Goal: Entertainment & Leisure: Consume media (video, audio)

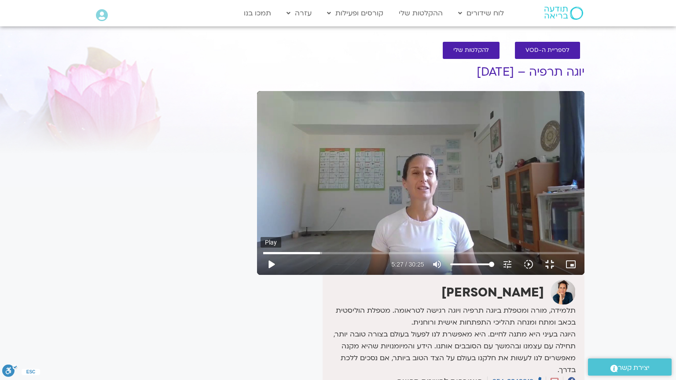
click at [260, 275] on button "play_arrow" at bounding box center [270, 264] width 21 height 21
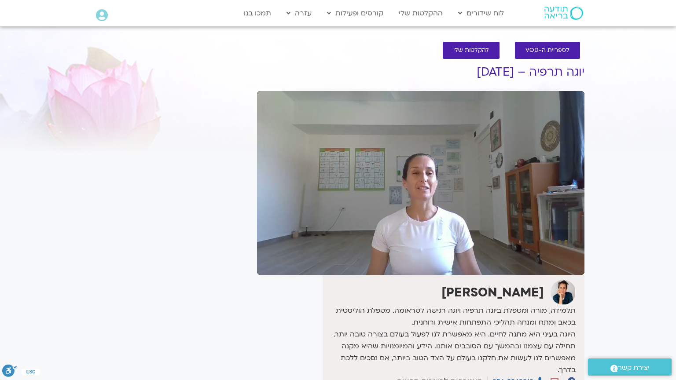
type input "1825.76"
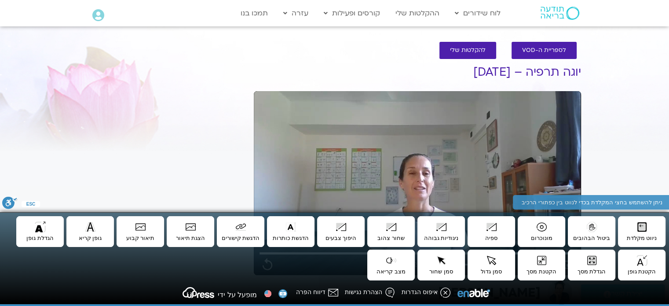
click at [132, 137] on div "It seems we can't find what you're looking for. It seems we can't find what you…" at bounding box center [166, 255] width 165 height 409
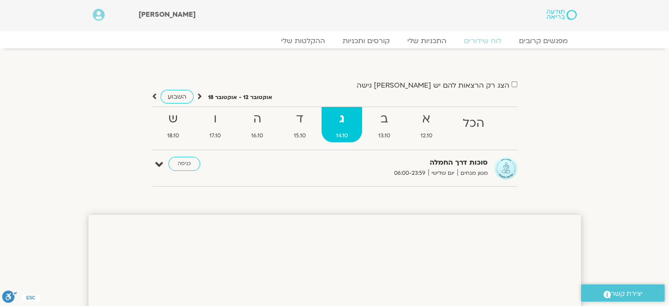
click at [343, 123] on strong "ג" at bounding box center [342, 119] width 40 height 20
click at [406, 174] on span "06:00-23:59" at bounding box center [409, 172] width 37 height 9
click at [183, 163] on link "כניסה" at bounding box center [184, 164] width 32 height 14
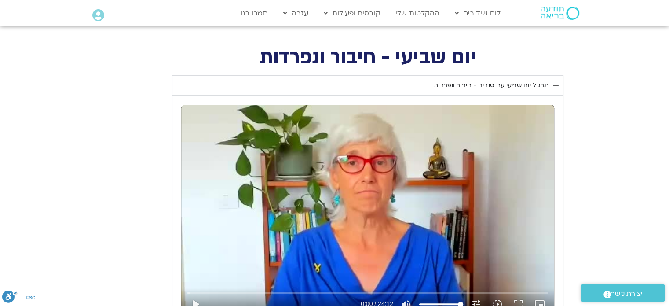
scroll to position [484, 0]
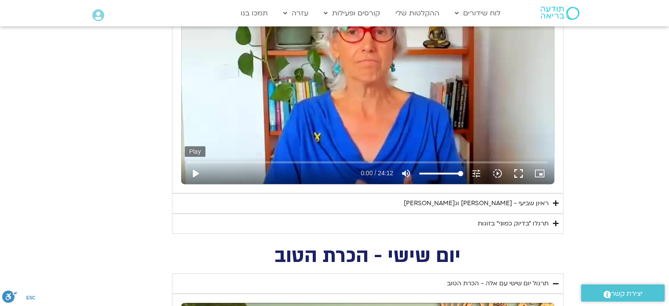
click at [193, 174] on button "play_arrow" at bounding box center [195, 173] width 21 height 21
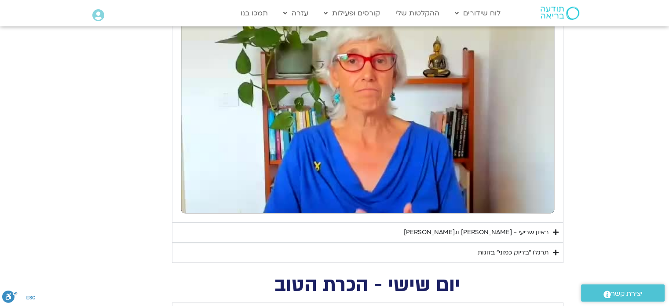
scroll to position [440, 0]
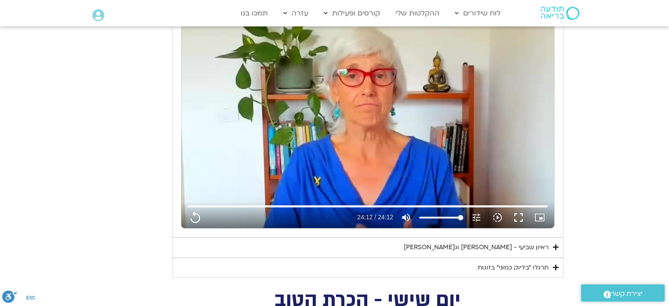
type input "1452.76"
